Goal: Task Accomplishment & Management: Use online tool/utility

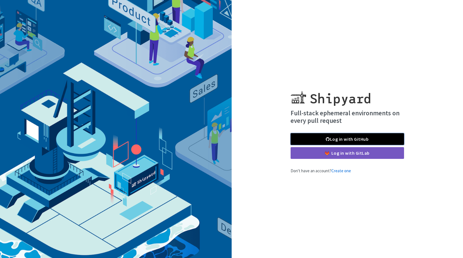
click at [341, 140] on link "Log in with GitHub" at bounding box center [346, 139] width 113 height 12
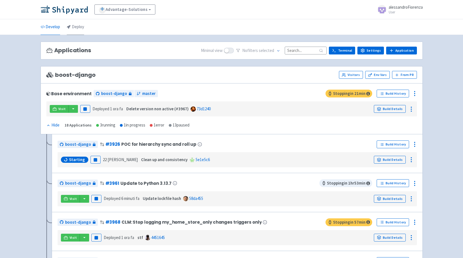
click at [76, 27] on link "Deploy" at bounding box center [75, 27] width 17 height 16
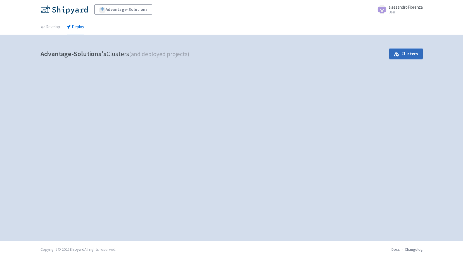
click at [407, 55] on link "Clusters" at bounding box center [405, 54] width 33 height 10
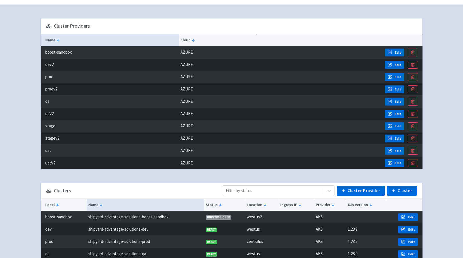
scroll to position [76, 0]
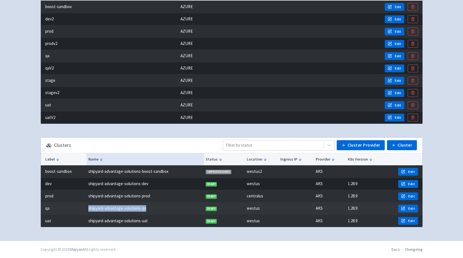
drag, startPoint x: 150, startPoint y: 209, endPoint x: 88, endPoint y: 209, distance: 62.5
click at [88, 209] on td "shipyard-advantage-solutions-qa" at bounding box center [145, 208] width 117 height 12
copy td "shipyard-advantage-solutions-qa"
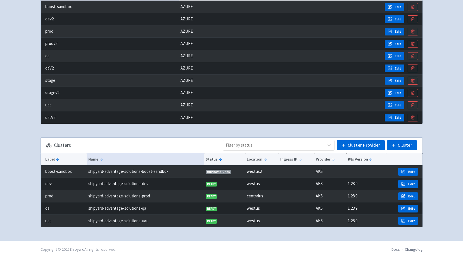
click at [20, 128] on div "Advantage-Solutions alessandroFiorenza User Profile Sign out Develop Deploy" at bounding box center [231, 82] width 463 height 316
drag, startPoint x: 172, startPoint y: 171, endPoint x: 89, endPoint y: 173, distance: 82.7
click at [89, 173] on td "shipyard-advantage-solutions-boost-sandbox" at bounding box center [145, 172] width 117 height 12
copy td "shipyard-advantage-solutions-boost-sandbox"
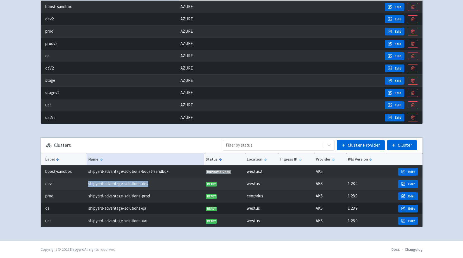
drag, startPoint x: 153, startPoint y: 182, endPoint x: 89, endPoint y: 186, distance: 64.3
click at [89, 186] on td "shipyard-advantage-solutions-dev" at bounding box center [145, 184] width 117 height 12
copy td "shipyard-advantage-solutions-dev"
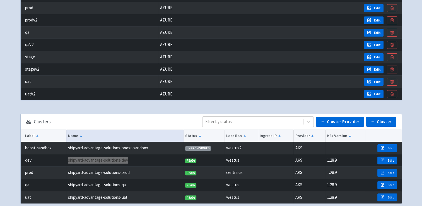
scroll to position [99, 0]
